Goal: Information Seeking & Learning: Learn about a topic

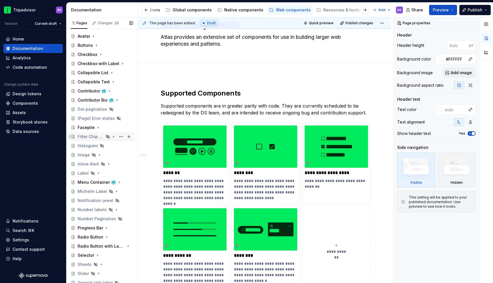
scroll to position [77, 0]
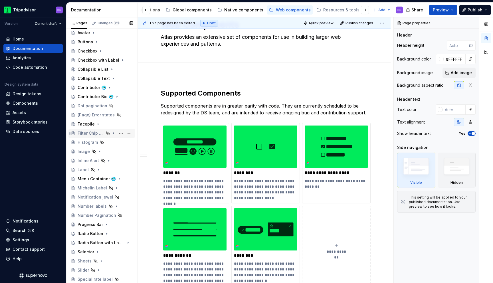
click at [95, 134] on div "Filter Chip Row" at bounding box center [91, 133] width 26 height 6
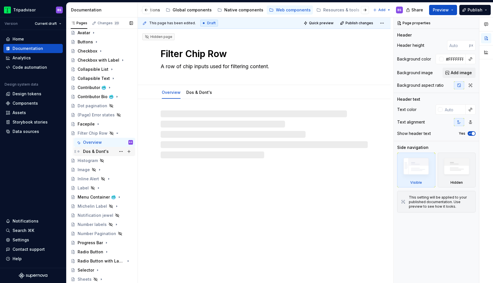
click at [96, 152] on div "Dos & Dont's" at bounding box center [96, 152] width 26 height 6
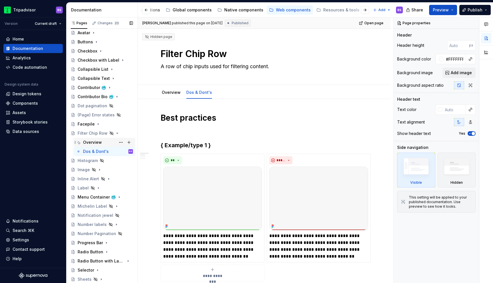
click at [106, 143] on div "Overview" at bounding box center [108, 142] width 50 height 8
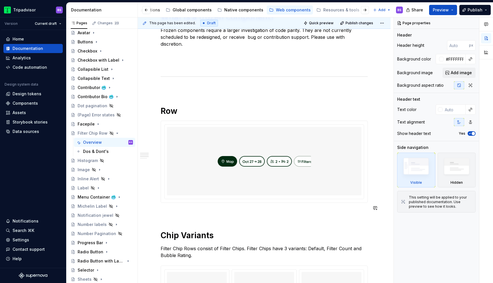
scroll to position [239, 0]
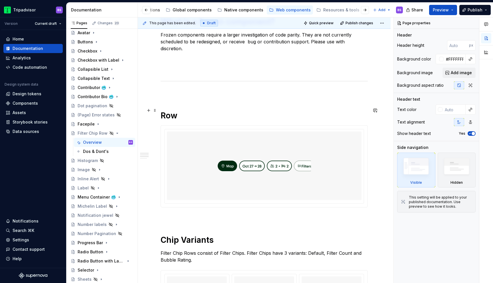
type textarea "*"
click at [170, 110] on h1 "Row" at bounding box center [264, 115] width 207 height 10
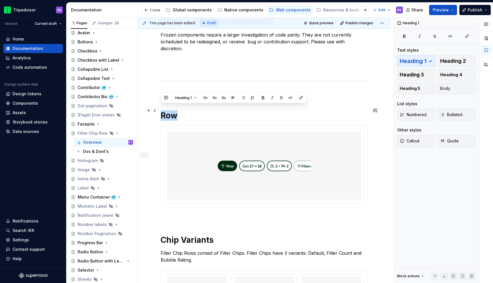
click at [170, 110] on h1 "Row" at bounding box center [264, 115] width 207 height 10
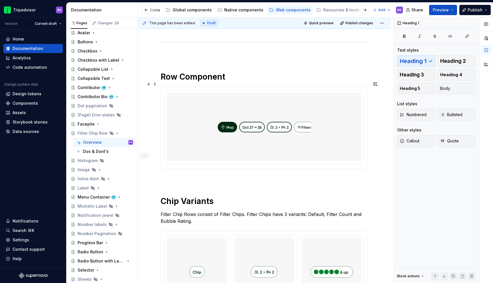
scroll to position [285, 0]
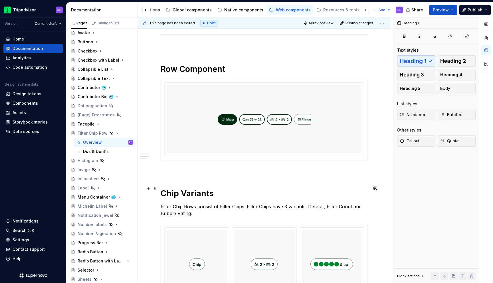
click at [182, 188] on h1 "Chip Variants" at bounding box center [264, 193] width 207 height 10
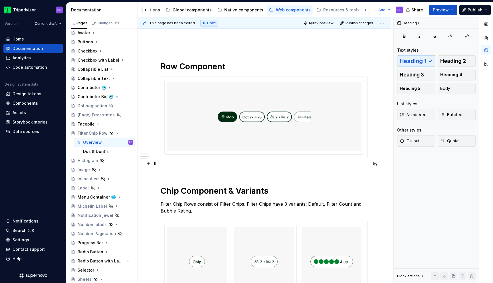
scroll to position [283, 0]
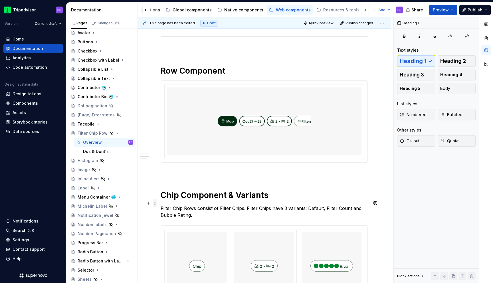
click at [155, 202] on span at bounding box center [155, 203] width 5 height 8
click at [165, 68] on h1 "Row Component" at bounding box center [264, 71] width 207 height 10
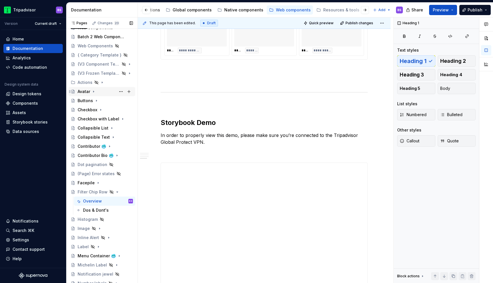
scroll to position [0, 0]
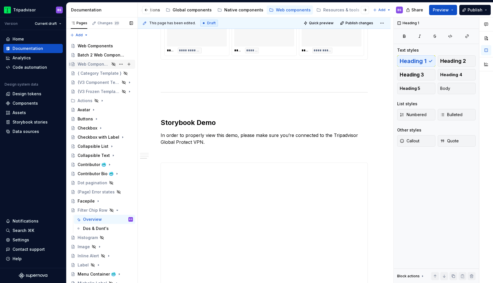
click at [103, 66] on div "Web Components" at bounding box center [94, 64] width 32 height 6
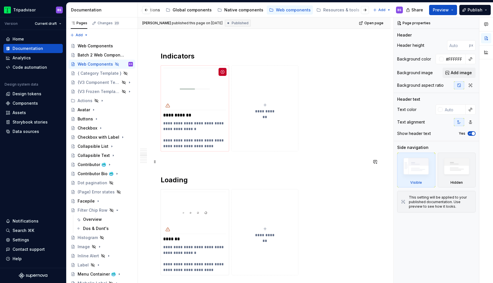
scroll to position [595, 0]
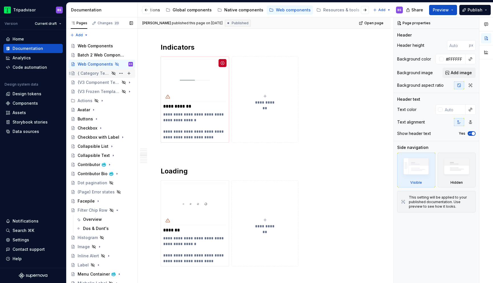
click at [106, 73] on div "{ Category Template }" at bounding box center [94, 73] width 32 height 6
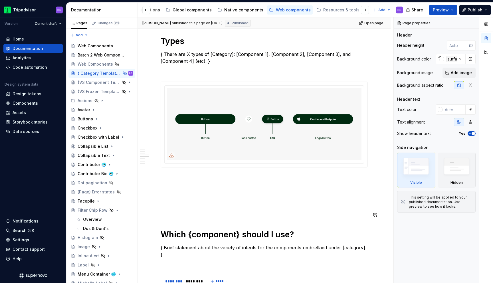
scroll to position [400, 0]
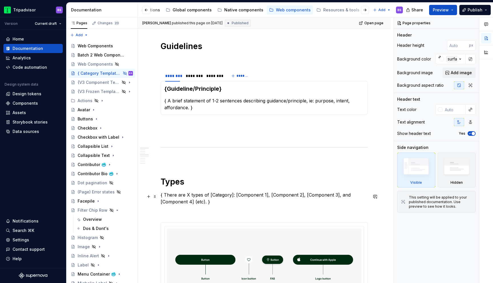
click at [280, 196] on p "{ There are X types of [Category]: [Component 1], [Component 2], [Component 3],…" at bounding box center [264, 198] width 207 height 14
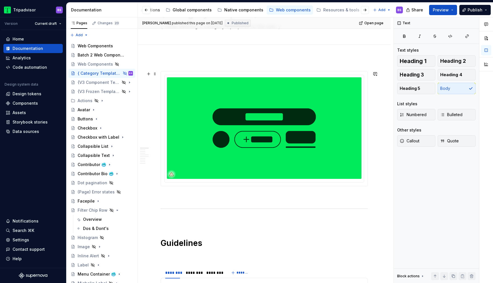
scroll to position [0, 0]
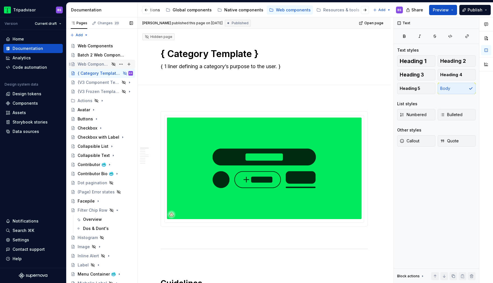
click at [102, 61] on div "Web Components" at bounding box center [105, 64] width 55 height 8
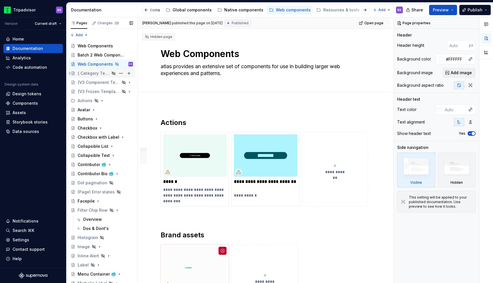
click at [97, 72] on div "{ Category Template }" at bounding box center [94, 73] width 32 height 6
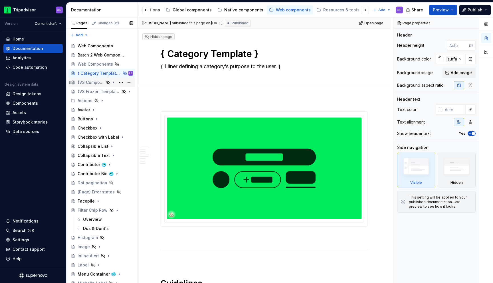
click at [98, 82] on div "{V3 Component Template}" at bounding box center [91, 83] width 26 height 6
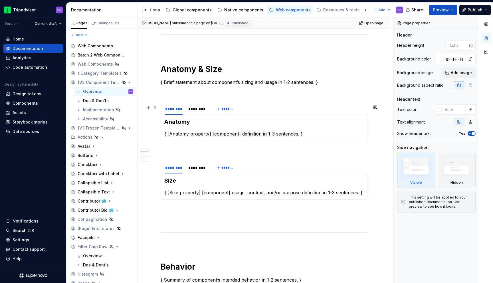
scroll to position [356, 0]
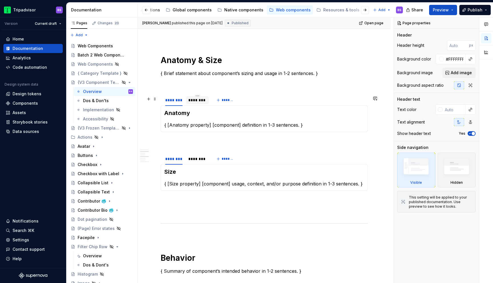
click at [191, 104] on div "********" at bounding box center [197, 100] width 23 height 8
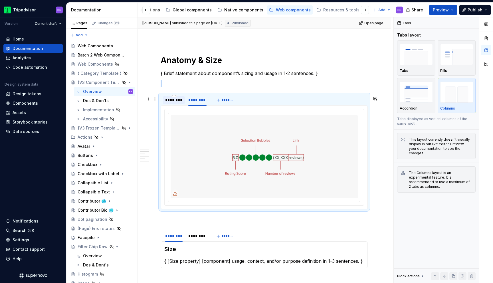
click at [176, 104] on div "********" at bounding box center [174, 100] width 22 height 8
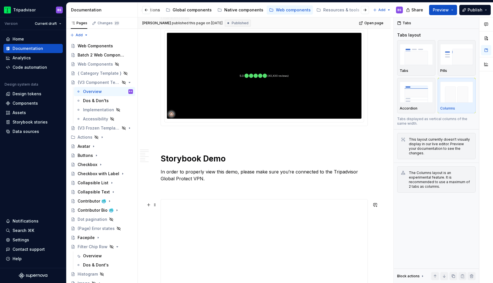
scroll to position [718, 0]
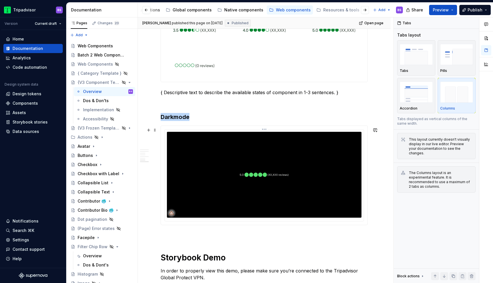
click at [204, 137] on img at bounding box center [264, 175] width 194 height 86
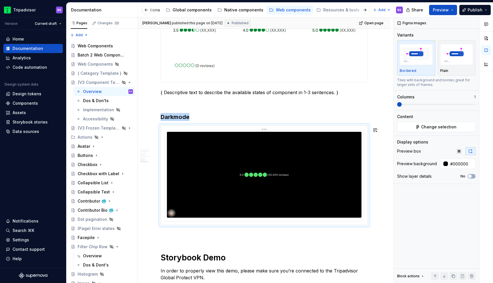
copy h3 "Darkmode"
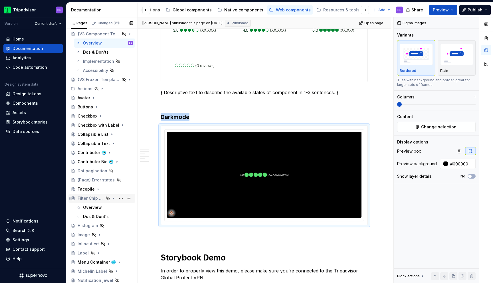
scroll to position [50, 0]
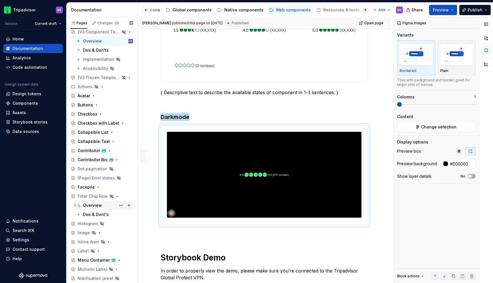
click at [94, 204] on div "Overview" at bounding box center [92, 205] width 19 height 6
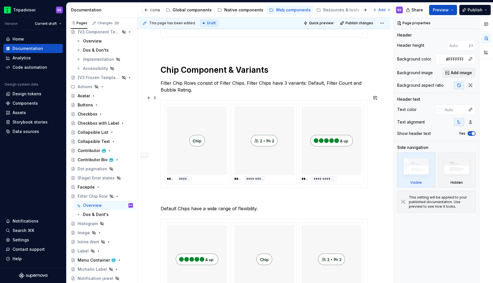
scroll to position [411, 0]
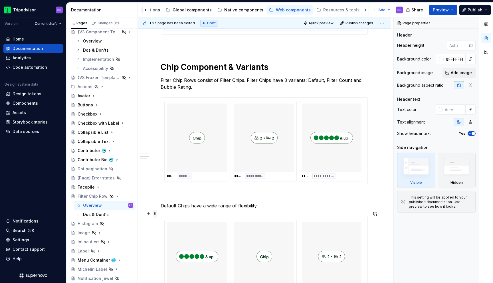
click at [154, 213] on span at bounding box center [155, 214] width 5 height 8
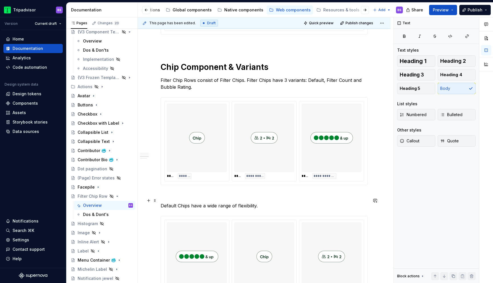
click at [278, 202] on p "Default Chips have a wide range of flexibility." at bounding box center [264, 205] width 207 height 7
click at [149, 200] on button "button" at bounding box center [149, 200] width 8 height 8
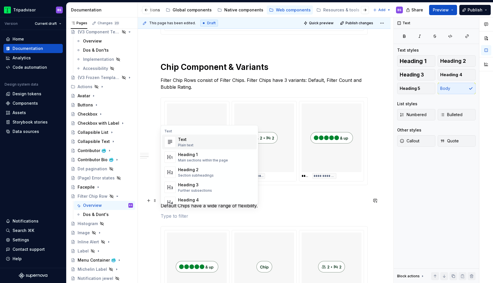
click at [172, 212] on p at bounding box center [264, 215] width 207 height 7
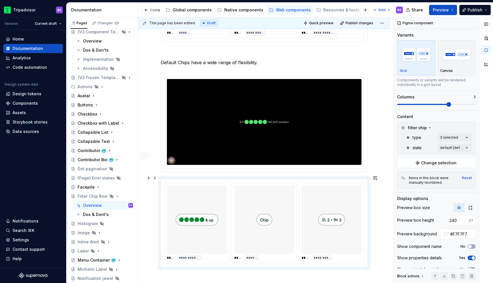
scroll to position [609, 0]
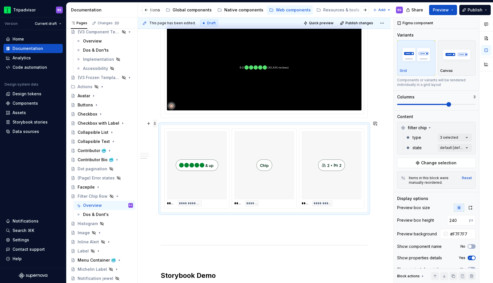
click at [153, 125] on span at bounding box center [155, 123] width 5 height 8
click at [171, 170] on div "Delete" at bounding box center [178, 173] width 48 height 9
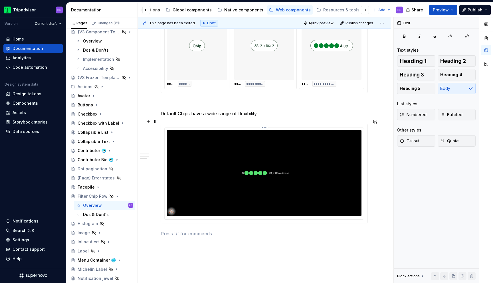
scroll to position [519, 0]
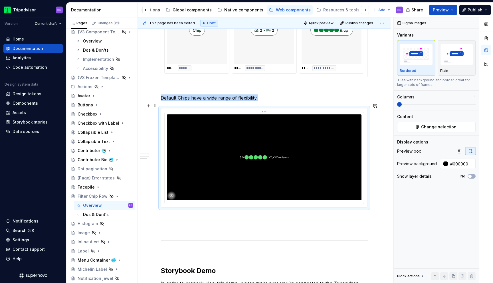
click at [294, 133] on img at bounding box center [264, 157] width 194 height 86
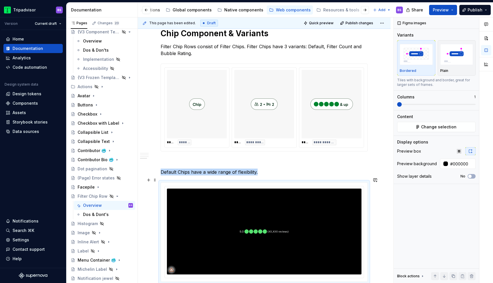
scroll to position [437, 0]
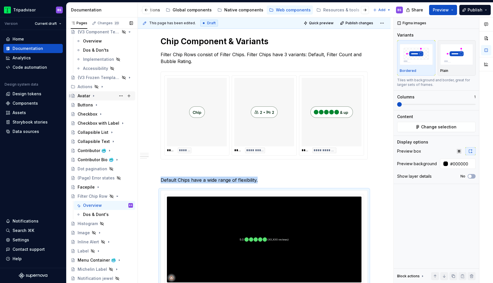
click at [102, 95] on div "Avatar" at bounding box center [105, 96] width 55 height 8
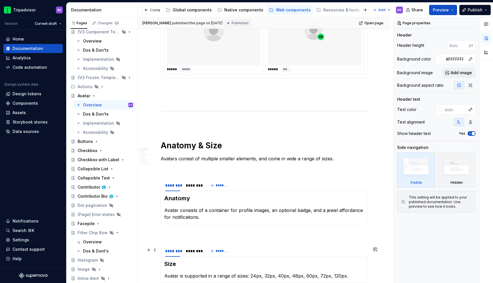
scroll to position [342, 0]
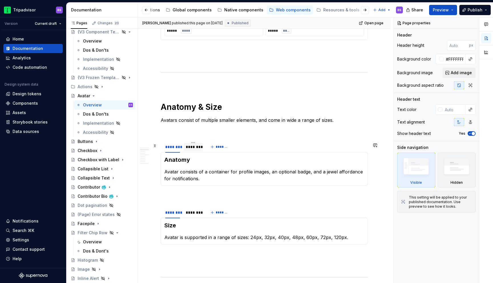
click at [192, 149] on div "********" at bounding box center [193, 147] width 15 height 6
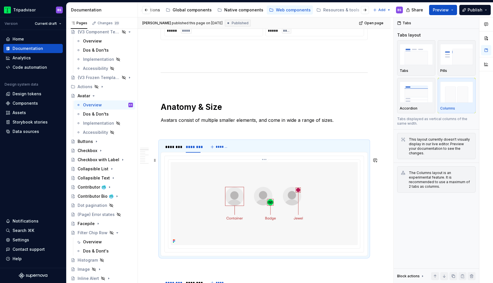
click at [314, 183] on img at bounding box center [263, 203] width 187 height 83
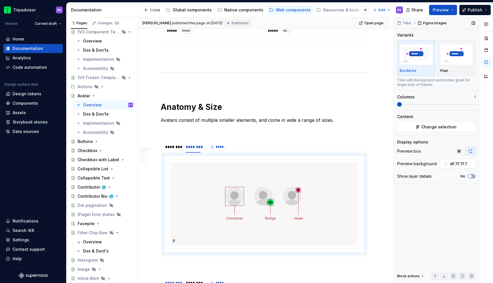
click at [467, 163] on input "#F7F7F7" at bounding box center [462, 164] width 28 height 10
click at [94, 95] on icon "Page tree" at bounding box center [93, 96] width 5 height 5
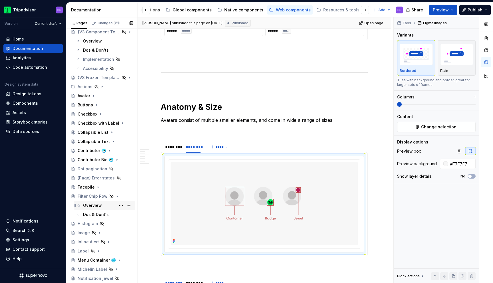
click at [98, 206] on div "Overview" at bounding box center [92, 205] width 19 height 6
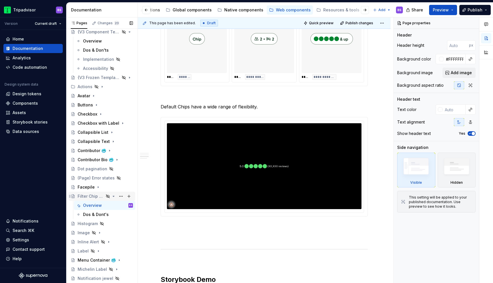
scroll to position [551, 0]
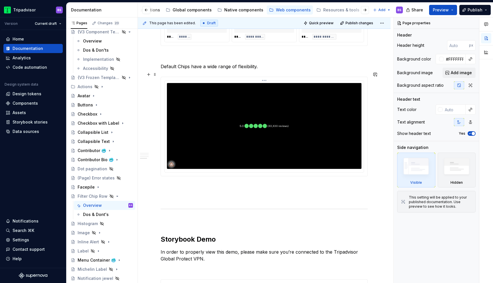
type textarea "*"
click at [306, 132] on img at bounding box center [264, 126] width 194 height 86
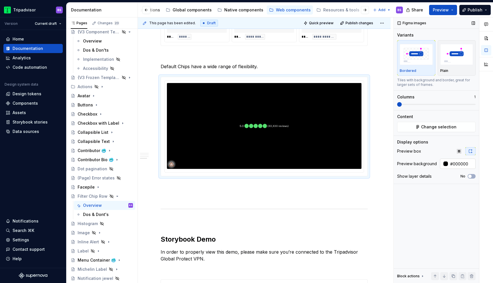
click at [464, 166] on input "#000000" at bounding box center [462, 164] width 28 height 10
paste input "F7F7F7"
type input "#F7F7F7"
type textarea "*"
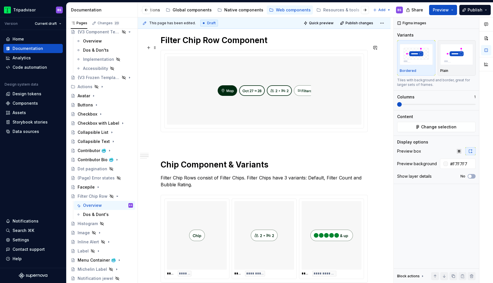
scroll to position [355, 0]
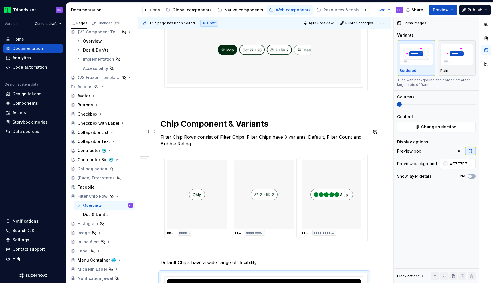
click at [174, 133] on p "Filter Chip Rows consist of Filter Chips. Filter Chips have 3 variants: Default…" at bounding box center [264, 140] width 207 height 14
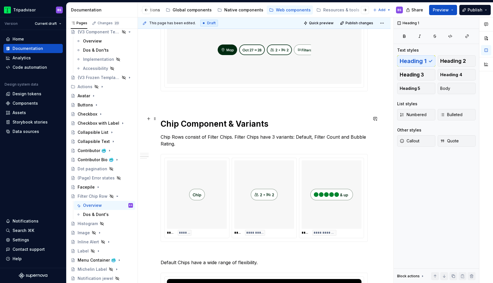
click at [178, 119] on h1 "Chip Component & Variants" at bounding box center [264, 124] width 207 height 10
click at [169, 133] on p "Chip Rows consist of Filter Chips. Filter Chips have 3 variants: Default, Filte…" at bounding box center [264, 140] width 207 height 14
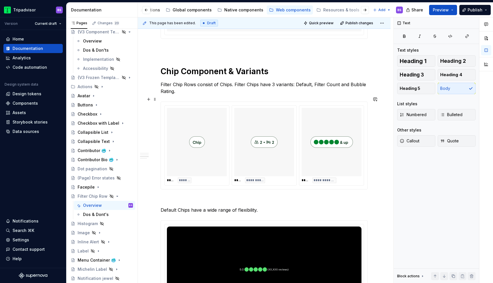
scroll to position [407, 0]
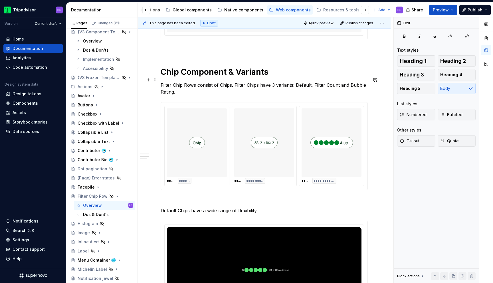
click at [247, 82] on p "Filter Chip Rows consist of Chips. Filter Chips have 3 variants: Default, Filte…" at bounding box center [264, 89] width 207 height 14
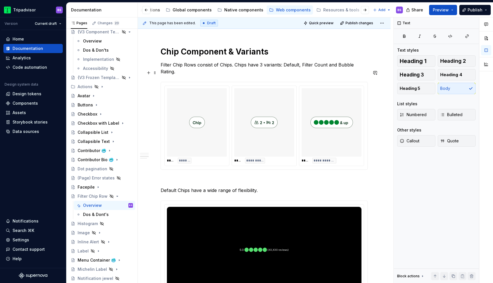
scroll to position [429, 0]
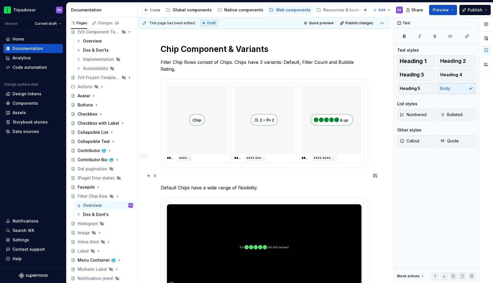
click at [218, 184] on p "Default Chips have a wide range of flexibility." at bounding box center [264, 187] width 207 height 7
click at [258, 184] on p "Default Chips have a wide range of flexibility." at bounding box center [264, 187] width 207 height 7
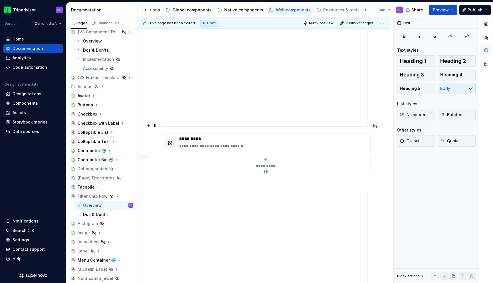
scroll to position [789, 0]
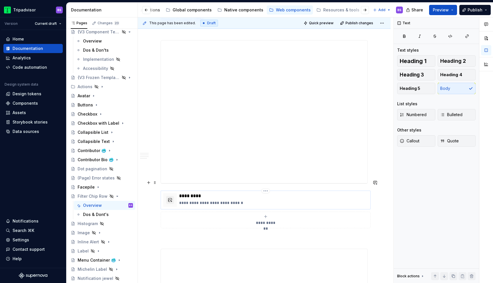
click at [238, 200] on p "**********" at bounding box center [273, 203] width 189 height 6
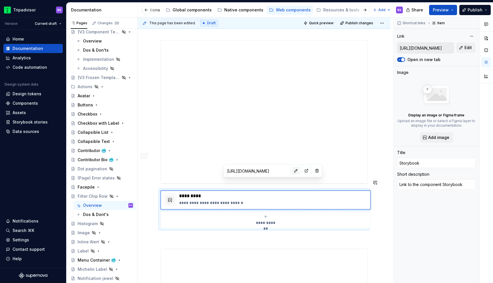
click at [292, 171] on button "button" at bounding box center [296, 171] width 8 height 8
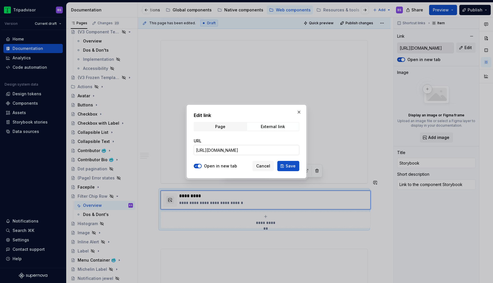
click at [273, 147] on input "[URL][DOMAIN_NAME]" at bounding box center [246, 150] width 105 height 10
click at [299, 109] on button "button" at bounding box center [299, 112] width 8 height 8
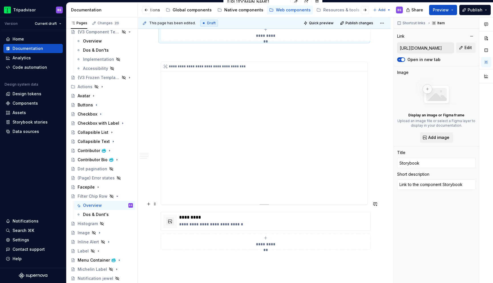
scroll to position [995, 0]
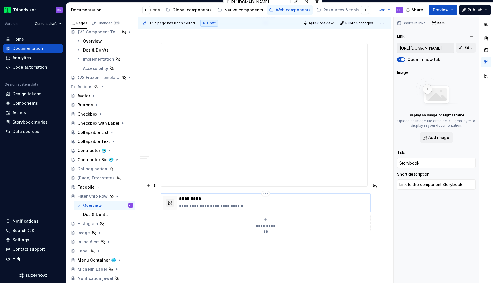
click at [270, 203] on p "**********" at bounding box center [273, 206] width 189 height 6
type textarea "*"
type input "[URL][DOMAIN_NAME]"
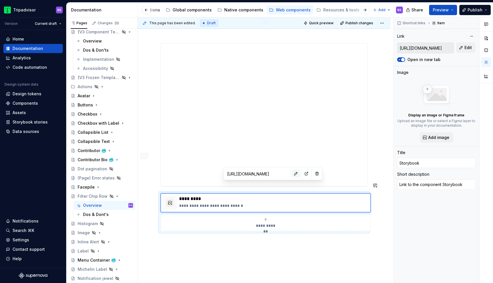
click at [292, 174] on button "button" at bounding box center [296, 174] width 8 height 8
type textarea "*"
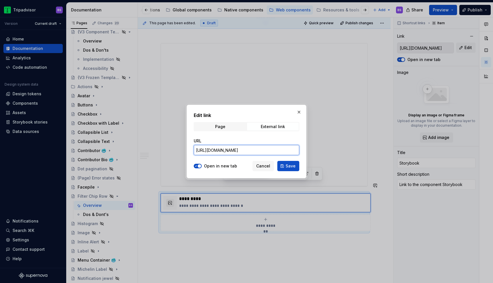
click at [281, 147] on input "[URL][DOMAIN_NAME]" at bounding box center [246, 150] width 105 height 10
click at [269, 168] on span "Cancel" at bounding box center [263, 166] width 14 height 6
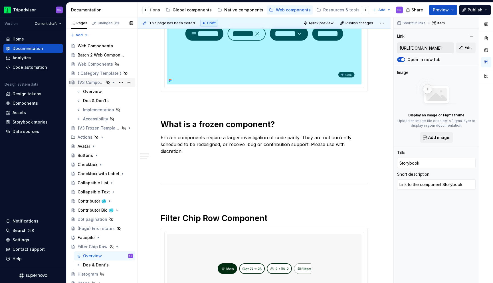
click at [113, 82] on icon "Page tree" at bounding box center [113, 82] width 1 height 1
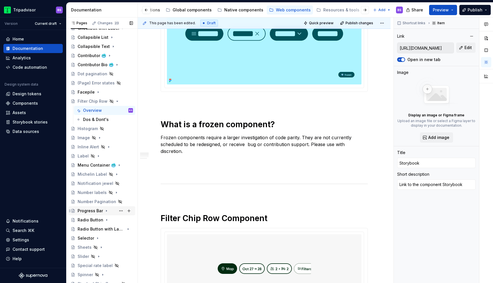
scroll to position [188, 0]
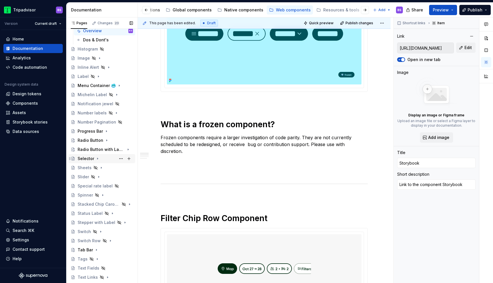
click at [99, 158] on div "Selector" at bounding box center [105, 159] width 55 height 8
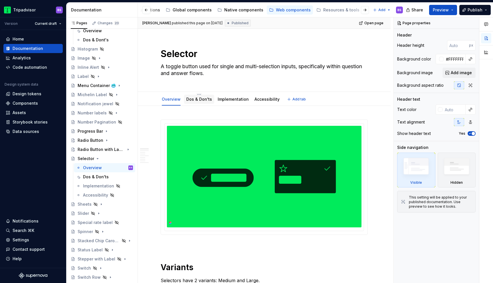
click at [194, 104] on div at bounding box center [199, 104] width 30 height 1
click at [196, 101] on link "Dos & Don'ts" at bounding box center [199, 99] width 26 height 5
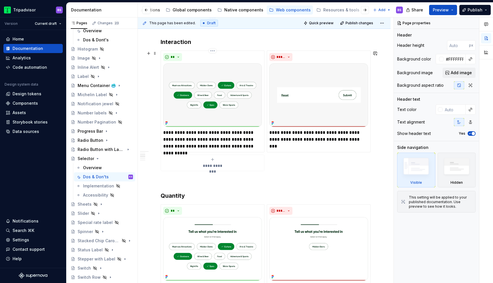
scroll to position [257, 0]
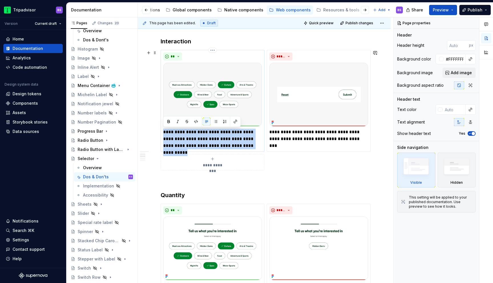
drag, startPoint x: 257, startPoint y: 146, endPoint x: 162, endPoint y: 131, distance: 96.1
click at [162, 131] on div "**********" at bounding box center [213, 101] width 104 height 102
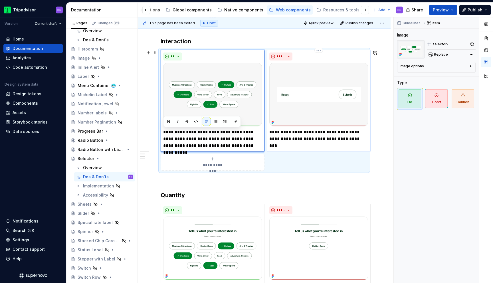
click at [288, 134] on p "**********" at bounding box center [318, 136] width 99 height 14
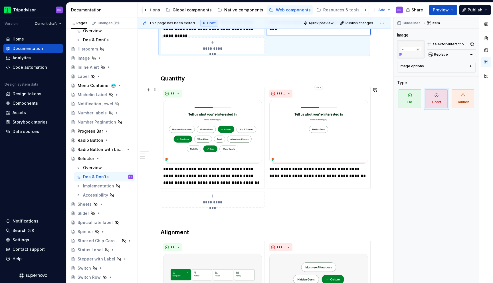
scroll to position [389, 0]
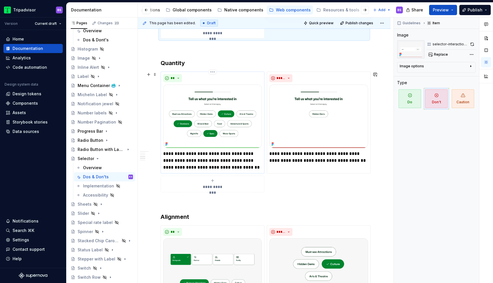
click at [241, 160] on p "**********" at bounding box center [212, 160] width 99 height 21
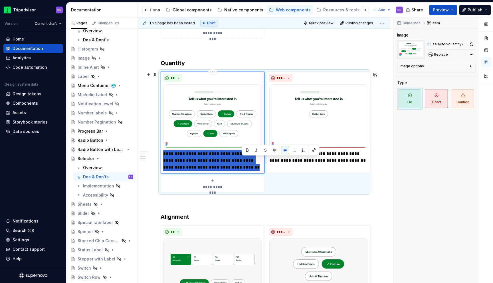
click at [241, 160] on p "**********" at bounding box center [212, 160] width 99 height 21
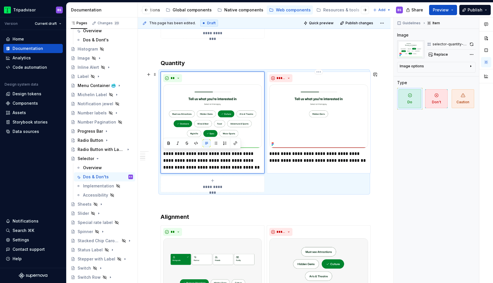
click at [308, 160] on p "**********" at bounding box center [318, 157] width 99 height 14
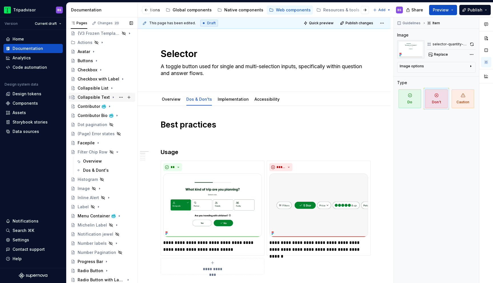
scroll to position [48, 0]
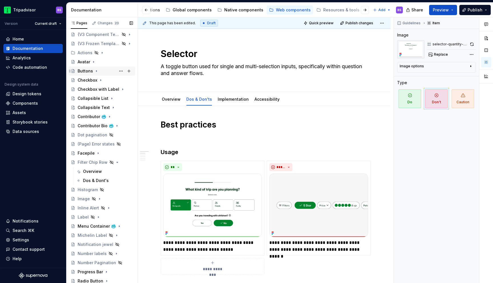
click at [97, 71] on icon "Page tree" at bounding box center [96, 71] width 5 height 5
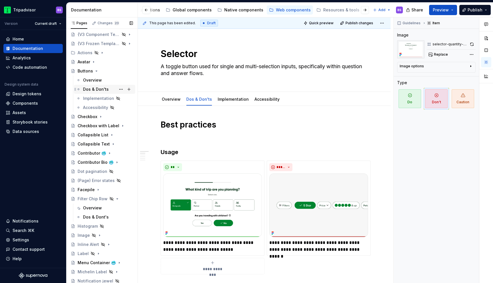
click at [103, 87] on div "Dos & Don'ts" at bounding box center [96, 89] width 26 height 6
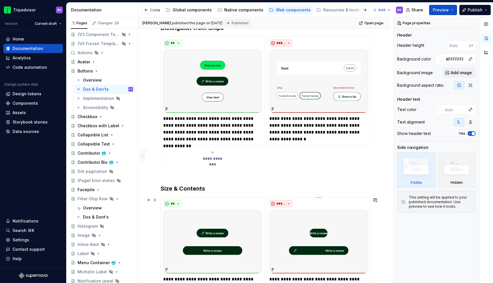
scroll to position [468, 0]
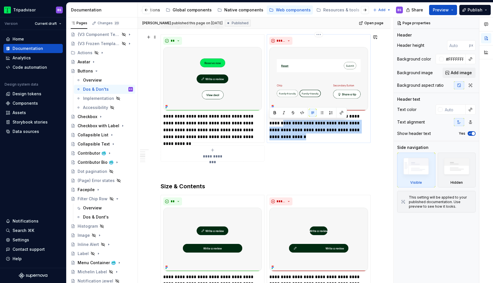
drag, startPoint x: 269, startPoint y: 123, endPoint x: 289, endPoint y: 138, distance: 25.0
click at [289, 138] on p "**********" at bounding box center [318, 126] width 99 height 27
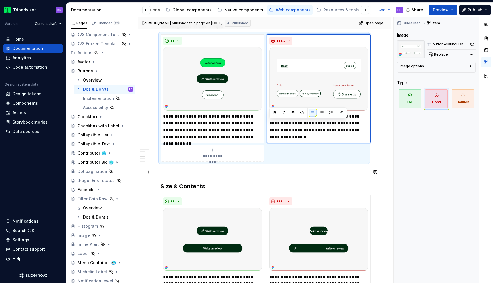
click at [262, 173] on p at bounding box center [264, 172] width 207 height 7
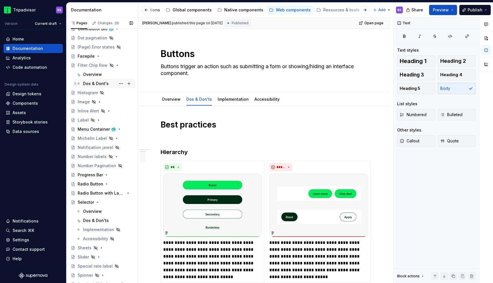
scroll to position [182, 0]
click at [103, 218] on div "Dos & Don'ts" at bounding box center [96, 220] width 26 height 6
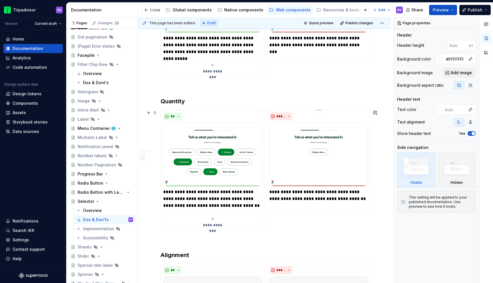
scroll to position [352, 0]
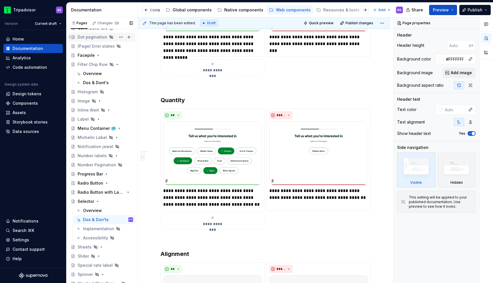
type textarea "*"
